Goal: Task Accomplishment & Management: Use online tool/utility

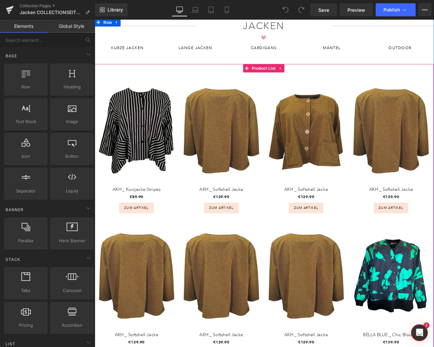
scroll to position [163, 0]
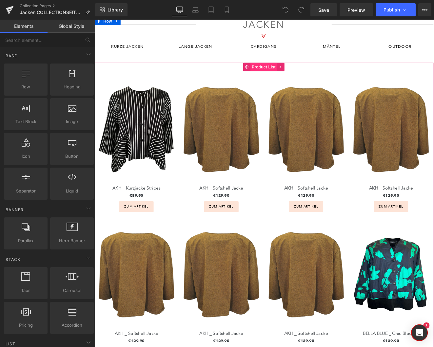
click at [292, 76] on span "Product List" at bounding box center [292, 75] width 31 height 10
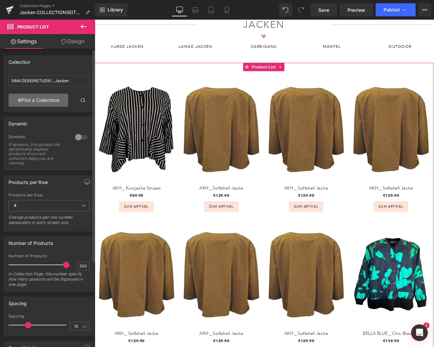
click at [53, 102] on link "Pick a Collections" at bounding box center [39, 100] width 60 height 13
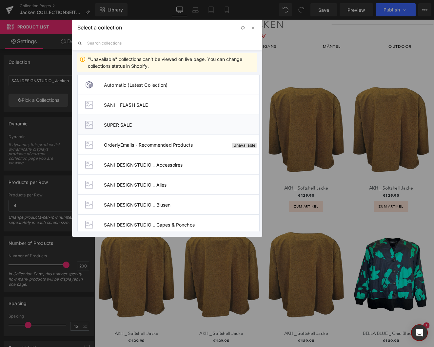
click at [131, 126] on span "SUPER SALE" at bounding box center [181, 125] width 155 height 6
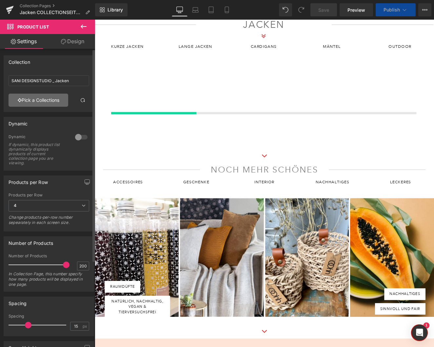
scroll to position [163, 0]
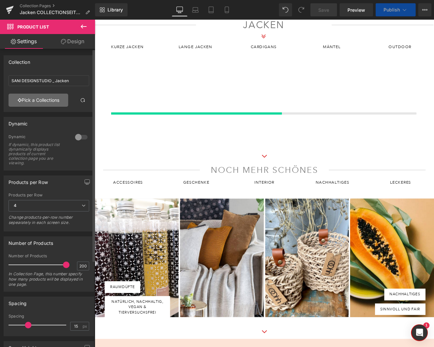
click at [31, 100] on link "Pick a Collections" at bounding box center [39, 100] width 60 height 13
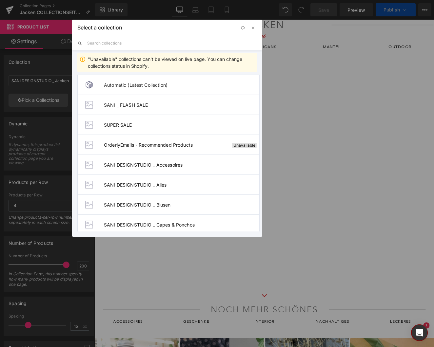
click at [111, 43] on input "text" at bounding box center [172, 43] width 170 height 14
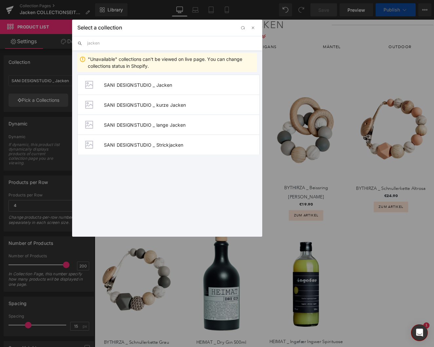
type input "jacken"
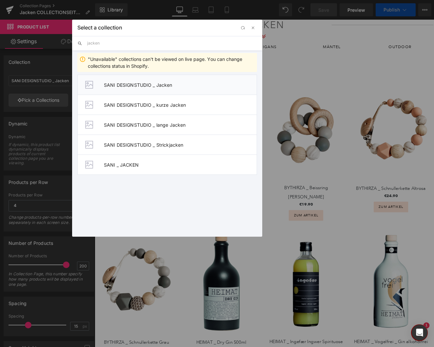
click at [167, 89] on li "SANI DESIGNSTUDIO _ Jacken" at bounding box center [167, 85] width 180 height 20
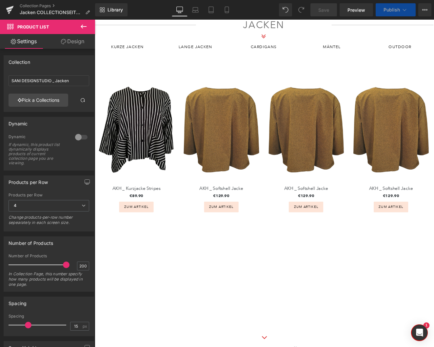
scroll to position [0, 0]
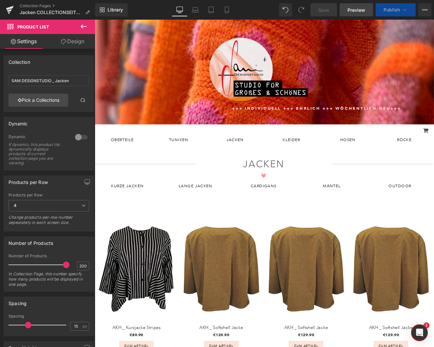
click at [357, 12] on span "Preview" at bounding box center [356, 10] width 18 height 7
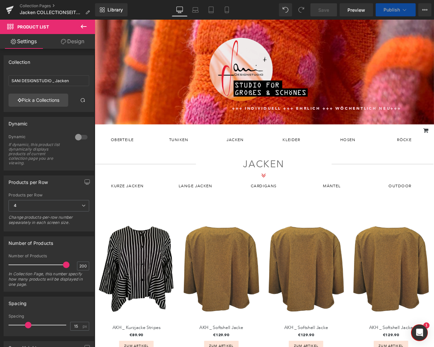
scroll to position [56, 0]
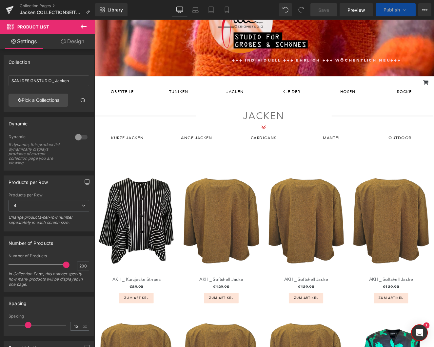
click at [387, 243] on div "NEU (P) Image AKH _ Softshell Jacke (P) Title €129.90 (P) Price ZUM ARTIKEL (P)…" at bounding box center [341, 272] width 99 height 170
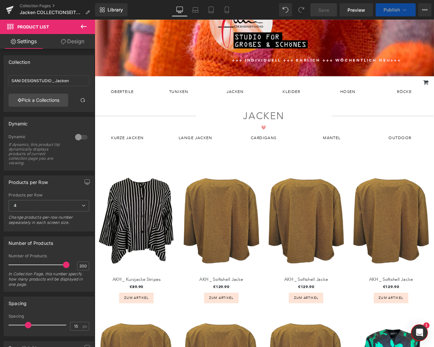
scroll to position [0, 0]
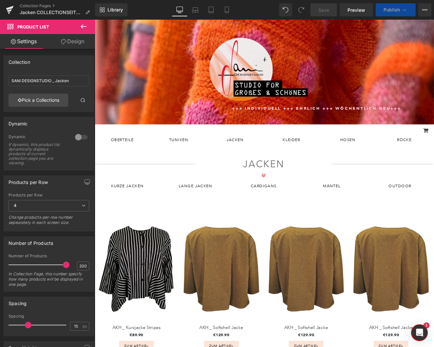
click at [80, 29] on icon at bounding box center [84, 27] width 8 height 8
click at [0, 0] on link "Global Style" at bounding box center [0, 0] width 0 height 0
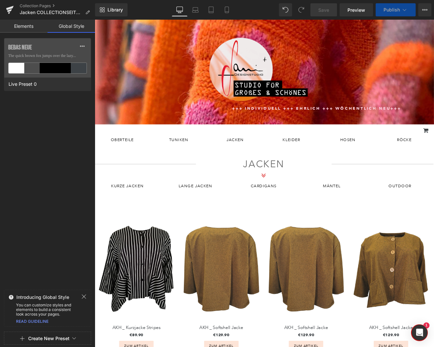
click at [430, 183] on div "JACKEN" at bounding box center [292, 189] width 397 height 18
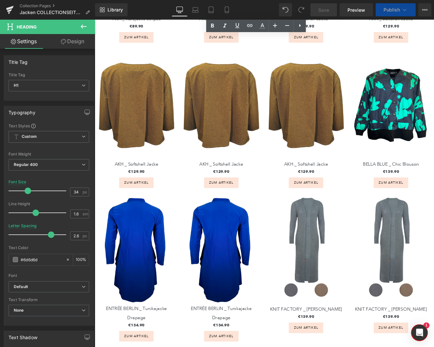
scroll to position [442, 0]
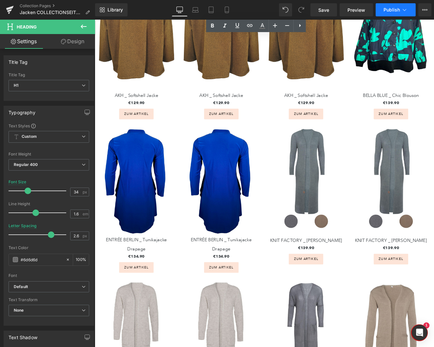
click at [389, 10] on span "Publish" at bounding box center [391, 9] width 16 height 5
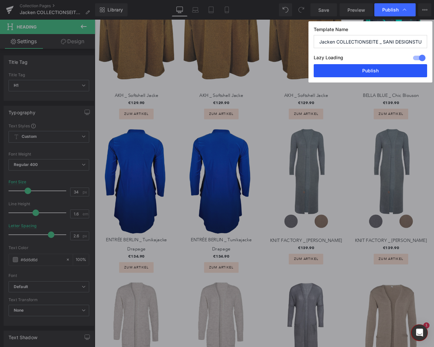
click at [385, 73] on button "Publish" at bounding box center [370, 70] width 113 height 13
